Goal: Check status: Check status

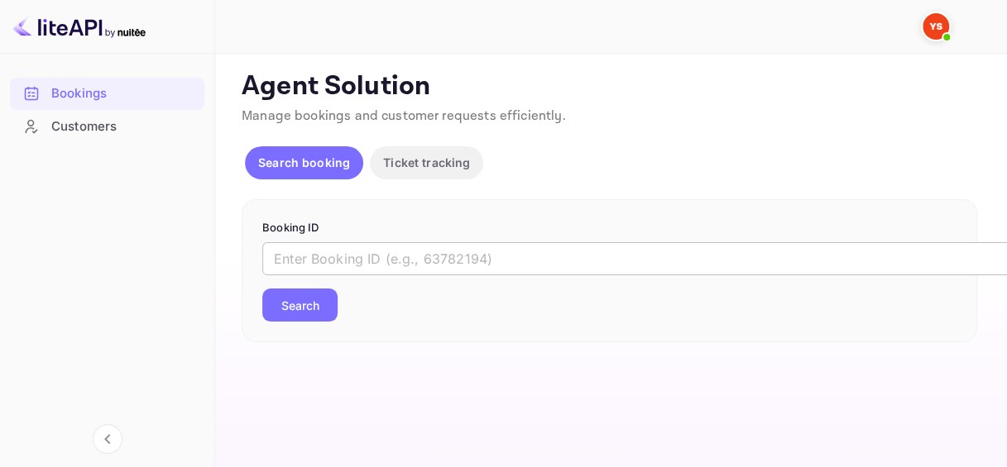
click at [316, 261] on input "text" at bounding box center [675, 258] width 827 height 33
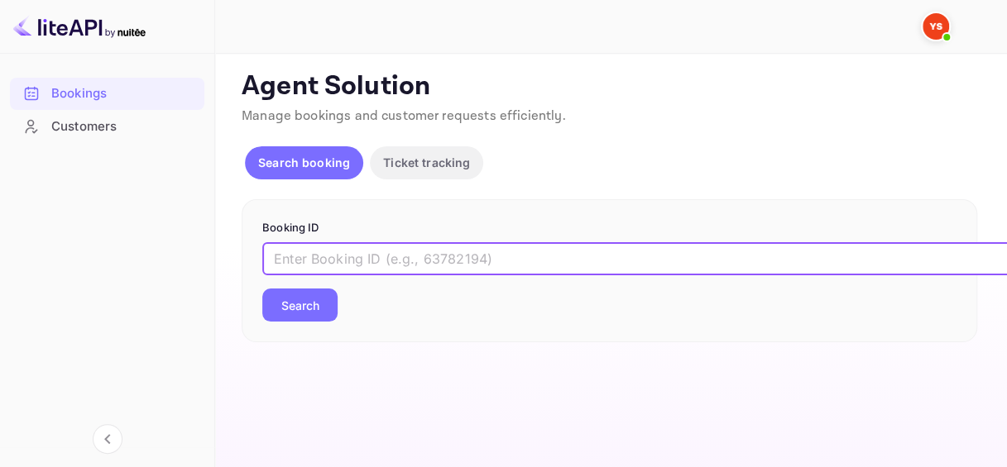
paste input "7857847"
type input "7857847"
click at [311, 307] on button "Search" at bounding box center [299, 305] width 75 height 33
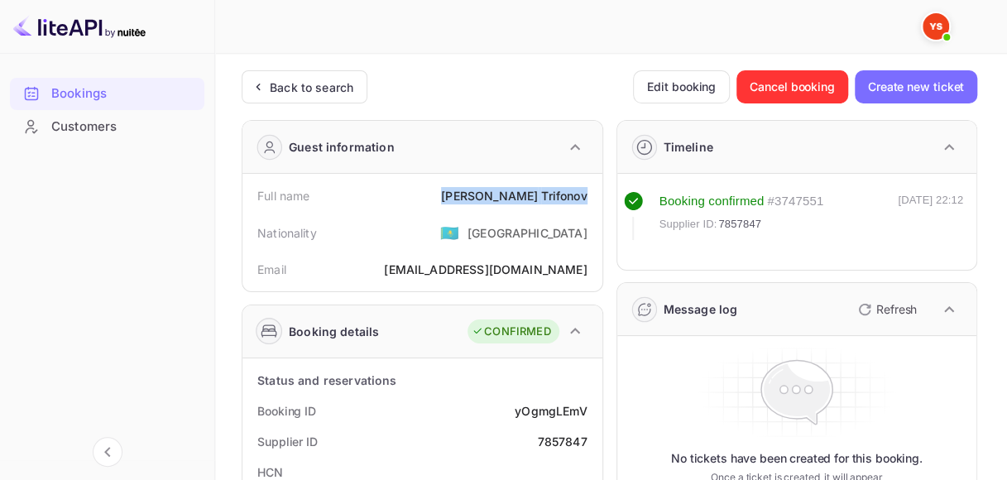
drag, startPoint x: 477, startPoint y: 189, endPoint x: 585, endPoint y: 194, distance: 108.5
click at [585, 194] on div "Full name [PERSON_NAME]" at bounding box center [422, 195] width 347 height 31
copy div "[PERSON_NAME]"
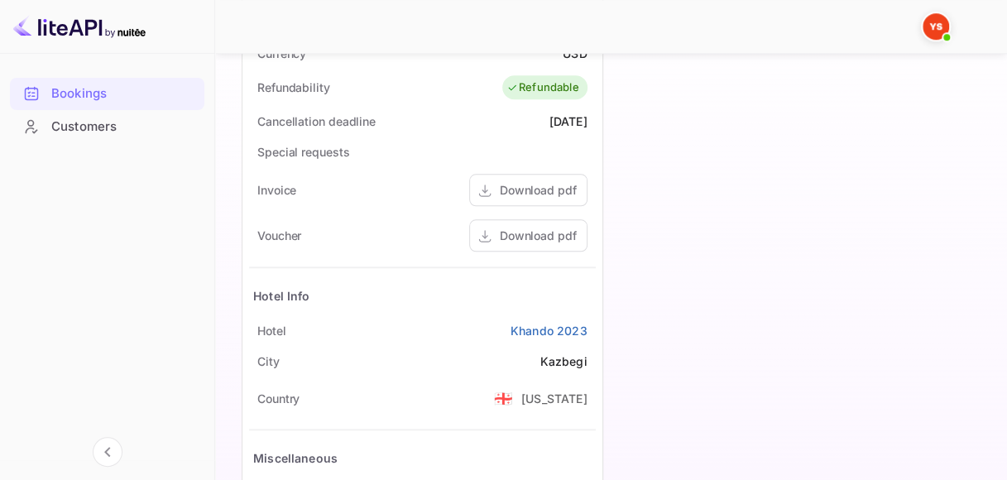
scroll to position [745, 0]
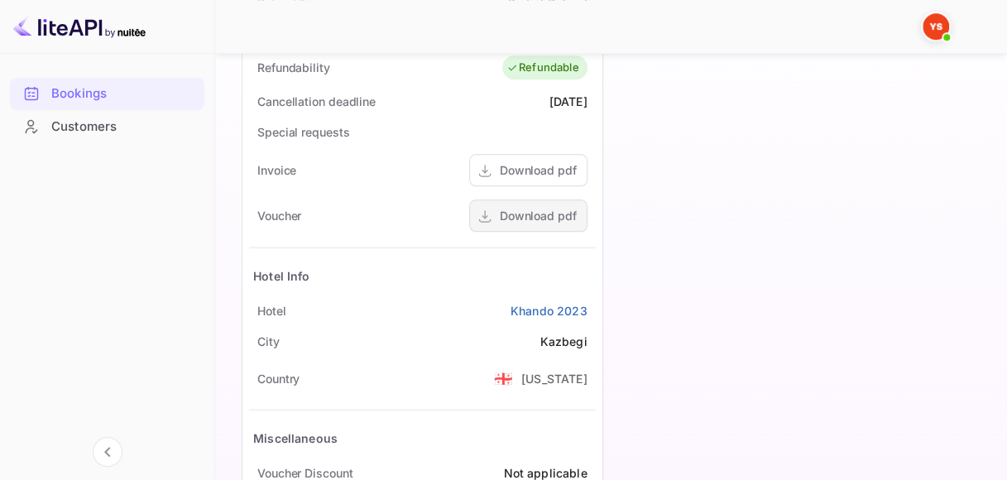
click at [544, 220] on div "Download pdf" at bounding box center [538, 215] width 77 height 17
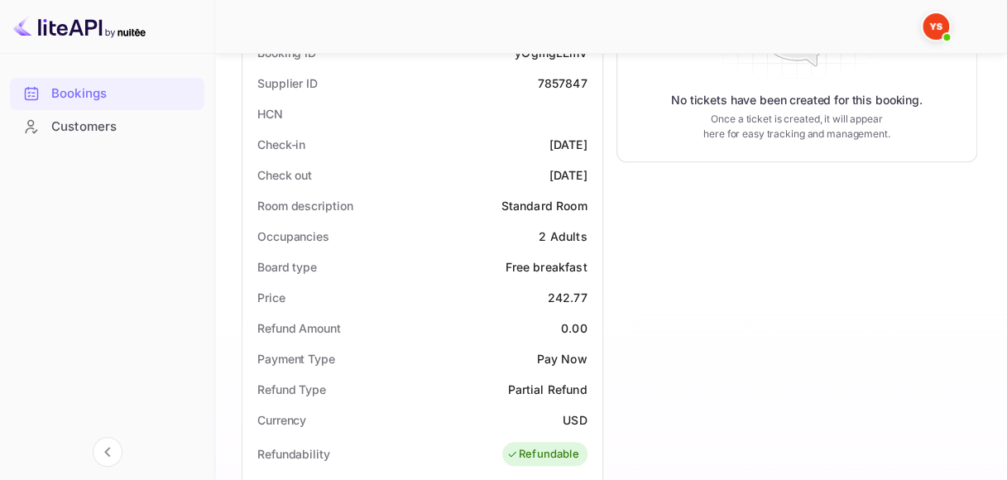
scroll to position [165, 0]
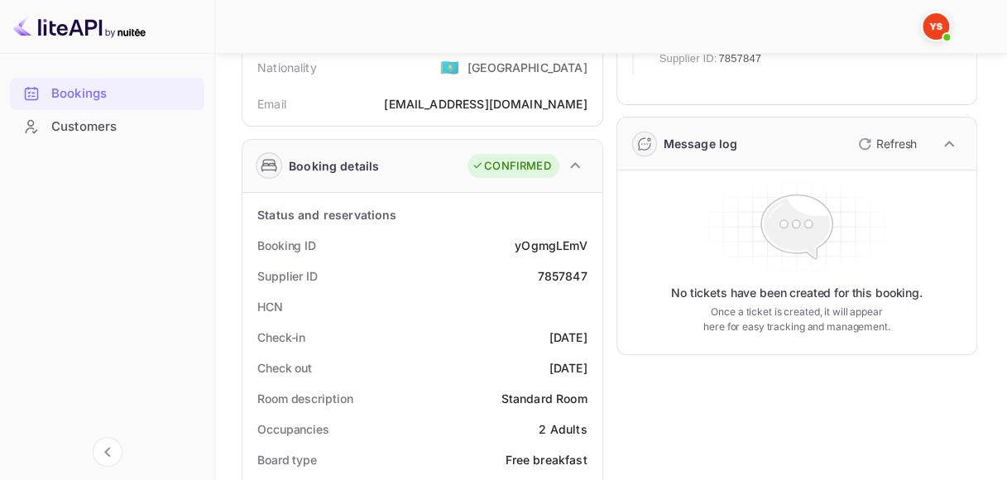
click at [568, 243] on div "yOgmgLEmV" at bounding box center [551, 245] width 72 height 17
copy div "yOgmgLEmV"
click at [550, 268] on div "7857847" at bounding box center [562, 275] width 50 height 17
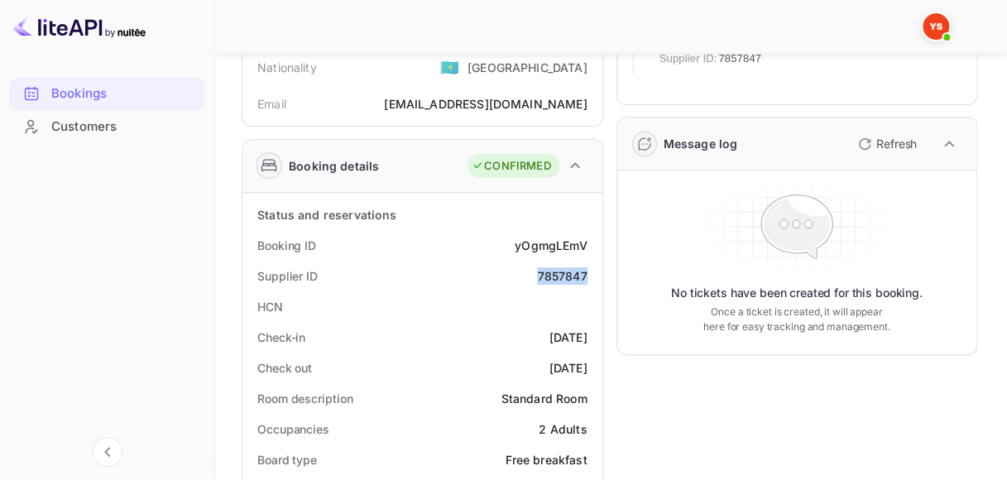
copy div "7857847"
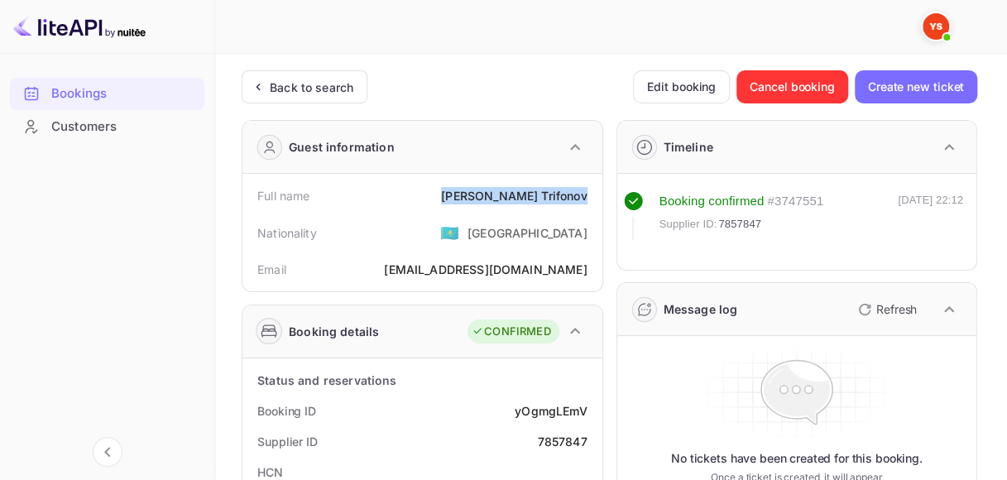
drag, startPoint x: 480, startPoint y: 189, endPoint x: 591, endPoint y: 190, distance: 110.9
click at [591, 190] on div "Full name [PERSON_NAME]" at bounding box center [422, 195] width 347 height 31
copy div "[PERSON_NAME]"
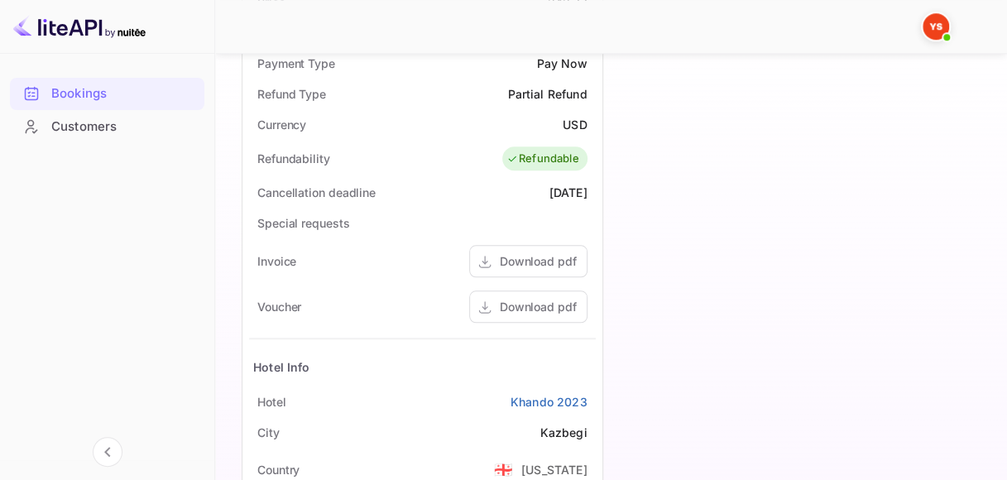
scroll to position [745, 0]
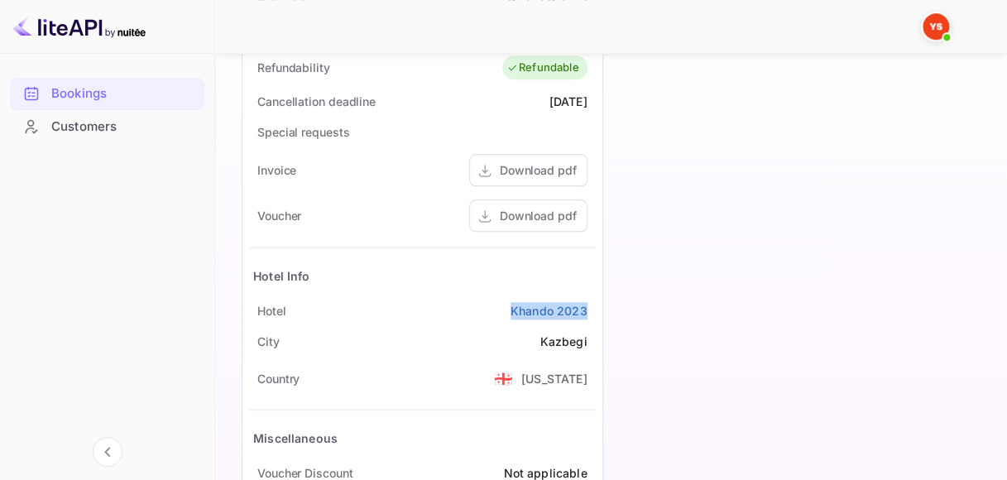
drag, startPoint x: 476, startPoint y: 311, endPoint x: 589, endPoint y: 306, distance: 113.5
click at [590, 306] on div "Hotel Khando 2023" at bounding box center [422, 310] width 347 height 31
copy link "Khando 2023"
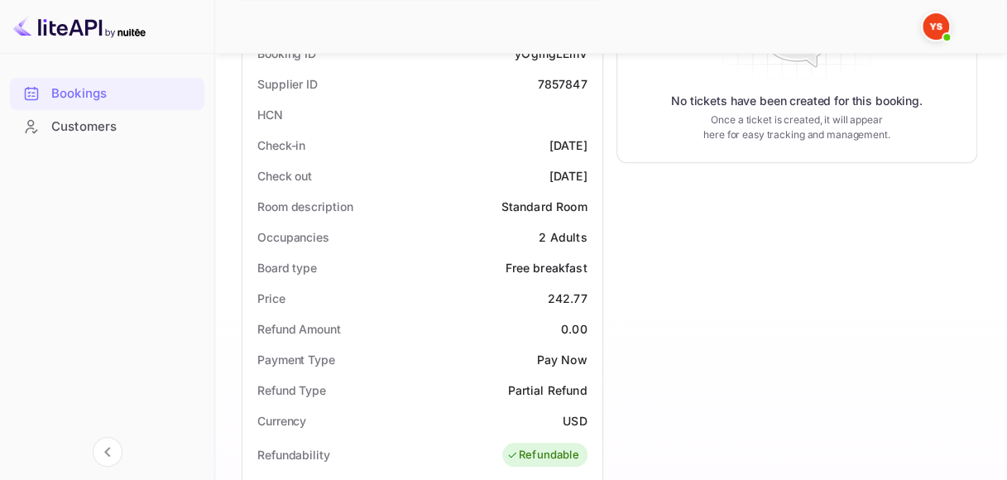
scroll to position [331, 0]
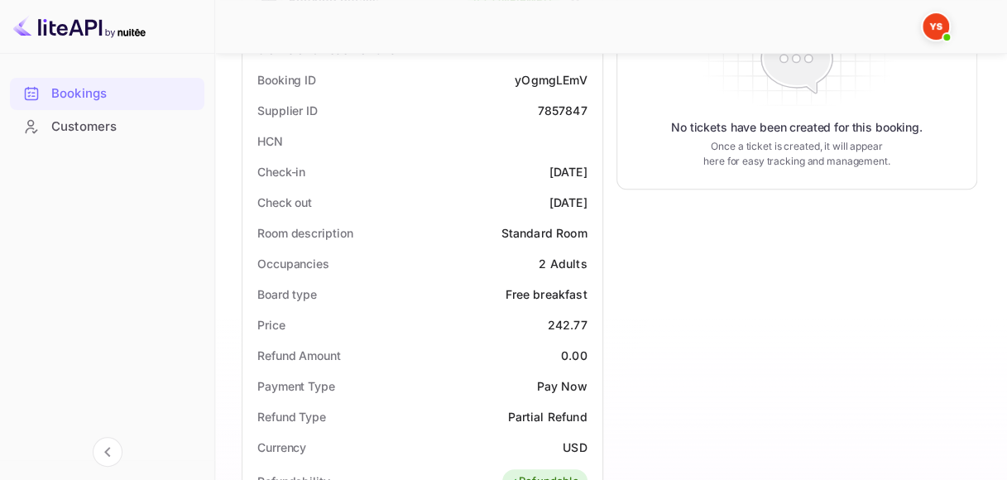
drag, startPoint x: 520, startPoint y: 168, endPoint x: 587, endPoint y: 167, distance: 67.0
click at [587, 167] on div "[DATE]" at bounding box center [568, 171] width 38 height 17
copy div "[DATE]"
drag, startPoint x: 520, startPoint y: 201, endPoint x: 587, endPoint y: 196, distance: 68.0
click at [587, 196] on div "Check out [DATE]" at bounding box center [422, 202] width 347 height 31
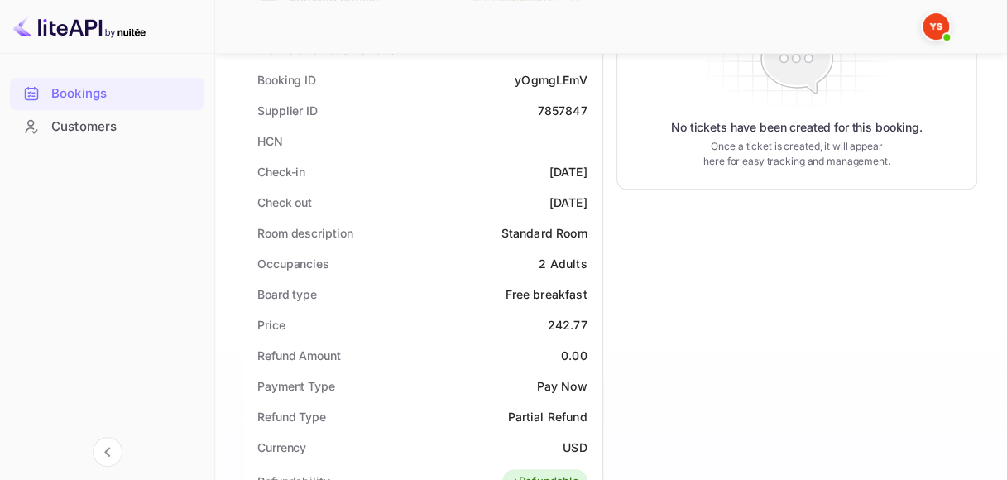
copy div "[DATE]"
